Goal: Task Accomplishment & Management: Manage account settings

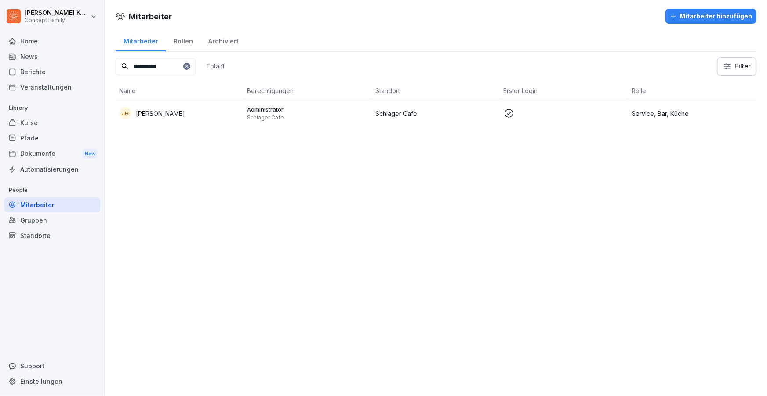
click at [43, 201] on div "Mitarbeiter" at bounding box center [52, 204] width 96 height 15
click at [39, 123] on div "Kurse" at bounding box center [52, 122] width 96 height 15
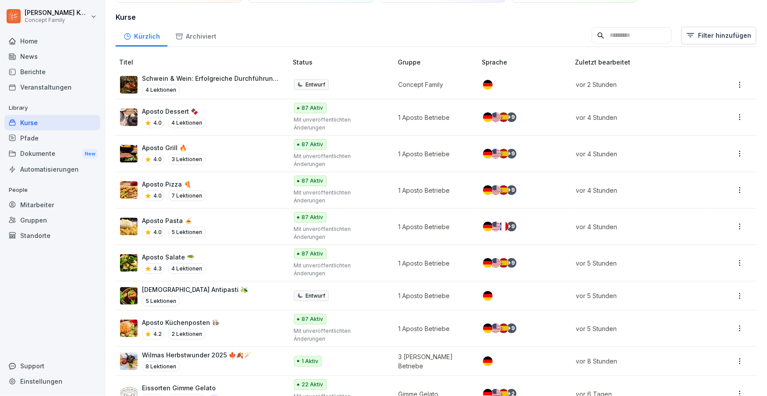
scroll to position [60, 0]
click at [213, 88] on div "4 Lektionen" at bounding box center [210, 89] width 137 height 11
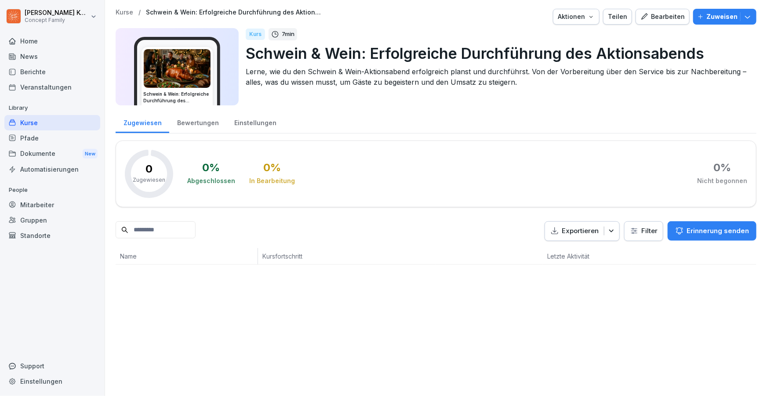
click at [269, 55] on p "Schwein & Wein: Erfolgreiche Durchführung des Aktionsabends" at bounding box center [497, 53] width 503 height 22
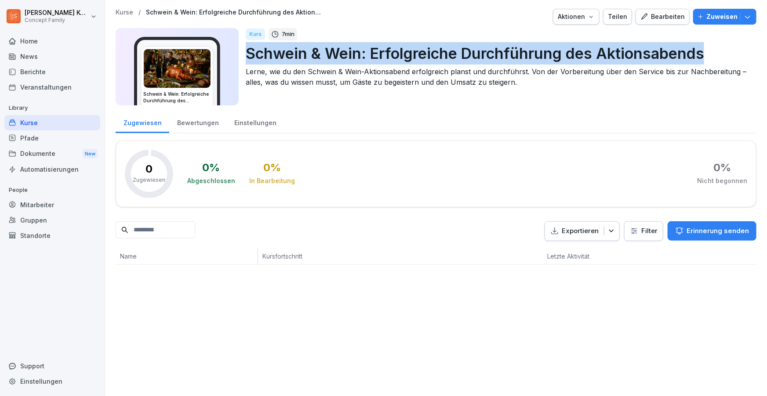
click at [269, 55] on p "Schwein & Wein: Erfolgreiche Durchführung des Aktionsabends" at bounding box center [497, 53] width 503 height 22
copy p "Schwein & Wein: Erfolgreiche Durchführung des Aktionsabends"
click at [573, 18] on div "Aktionen" at bounding box center [575, 17] width 37 height 10
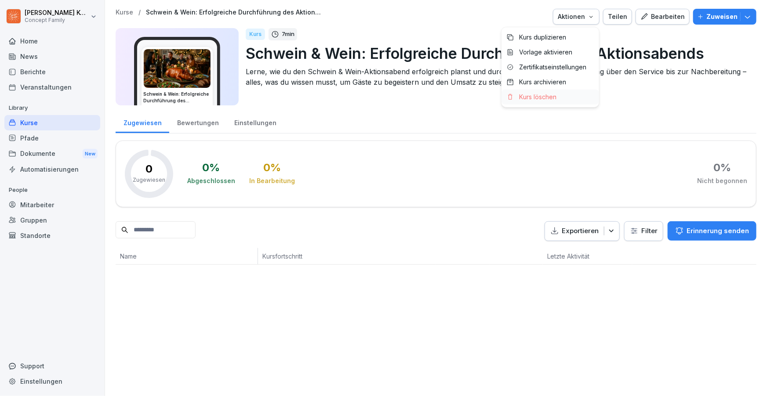
click at [550, 93] on p "Kurs löschen" at bounding box center [537, 97] width 37 height 8
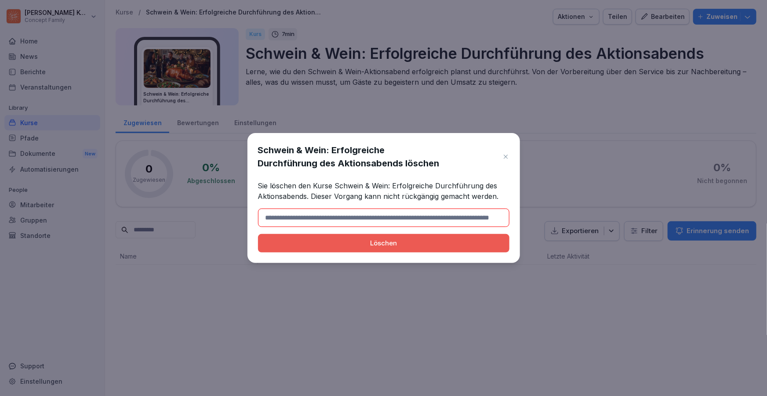
click at [351, 222] on input at bounding box center [383, 218] width 251 height 18
type input "**********"
click at [384, 246] on div "Löschen" at bounding box center [383, 244] width 237 height 10
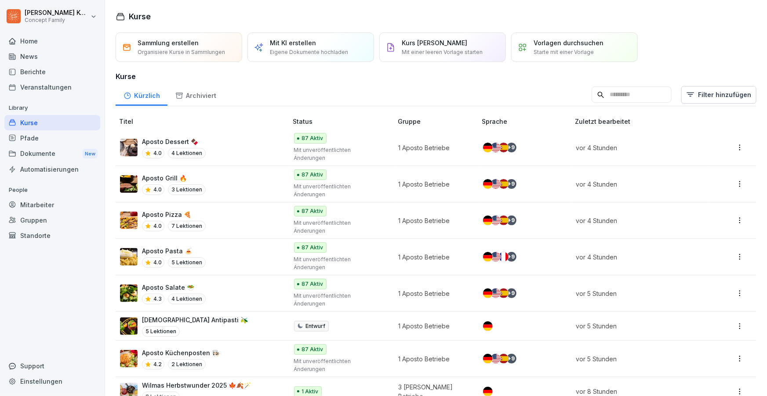
click at [33, 129] on div "Kurse" at bounding box center [52, 122] width 96 height 15
